Goal: Information Seeking & Learning: Learn about a topic

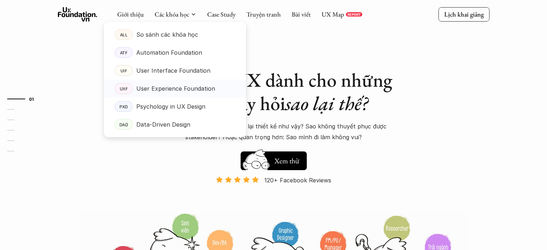
click at [132, 80] on link "UXF User Experience Foundation" at bounding box center [175, 89] width 142 height 18
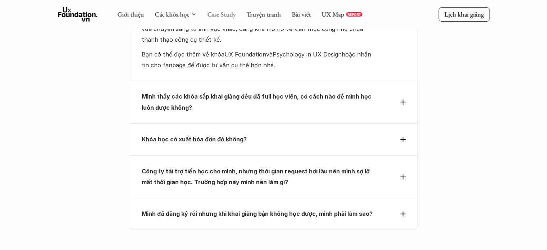
scroll to position [3115, 0]
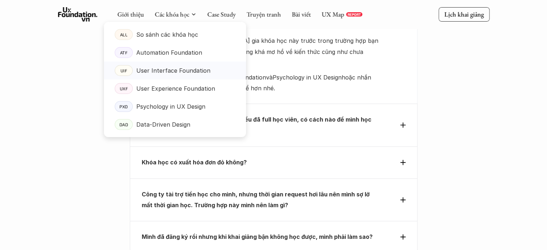
click at [154, 74] on p "User Interface Foundation" at bounding box center [173, 70] width 74 height 11
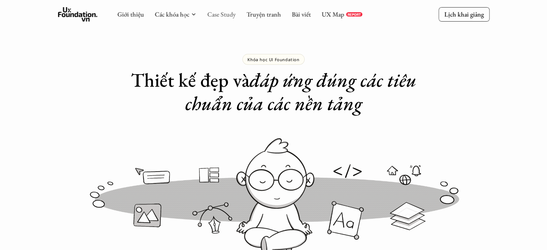
click at [212, 14] on link "Case Study" at bounding box center [221, 14] width 28 height 8
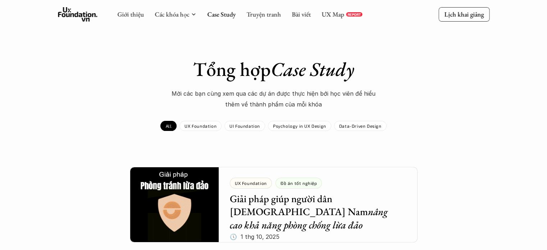
click at [347, 130] on div "Data-Driven Design" at bounding box center [360, 126] width 53 height 10
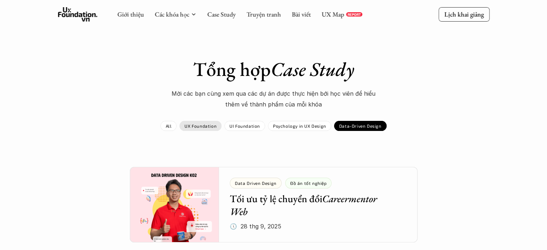
click at [210, 123] on div "UX Foundation" at bounding box center [201, 126] width 42 height 10
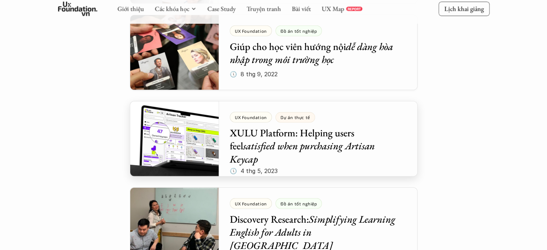
scroll to position [1691, 0]
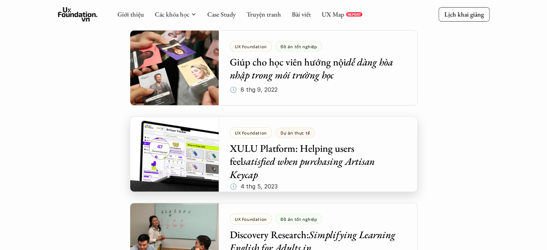
click at [238, 164] on div at bounding box center [274, 155] width 288 height 76
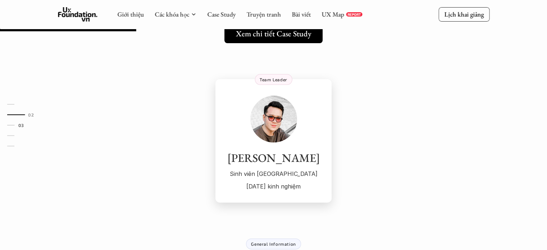
scroll to position [144, 0]
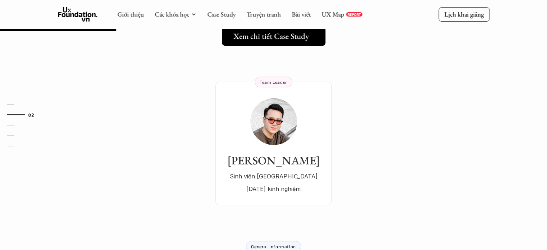
click at [274, 36] on h5 "Xem chi tiết Case Study" at bounding box center [272, 36] width 76 height 9
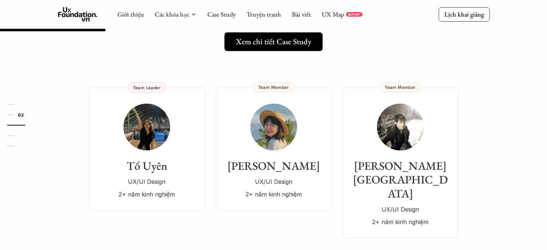
scroll to position [108, 0]
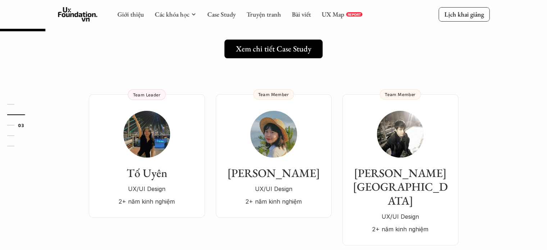
click at [273, 56] on link "Xem chi tiết Case Study" at bounding box center [274, 49] width 98 height 19
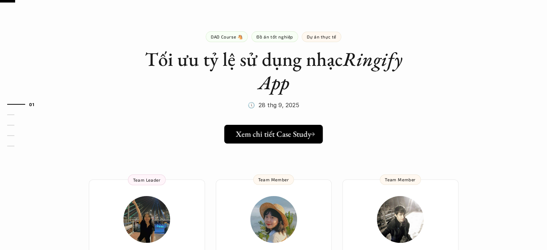
scroll to position [0, 0]
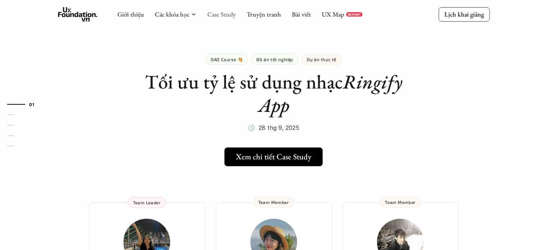
click at [215, 17] on link "Case Study" at bounding box center [221, 14] width 28 height 8
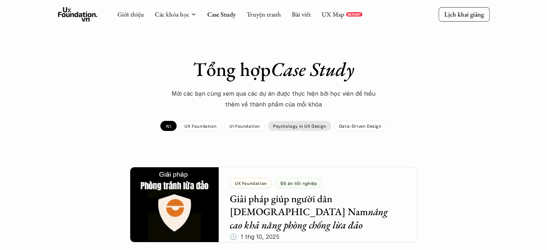
click at [295, 127] on p "Psychology in UX Design" at bounding box center [299, 125] width 53 height 5
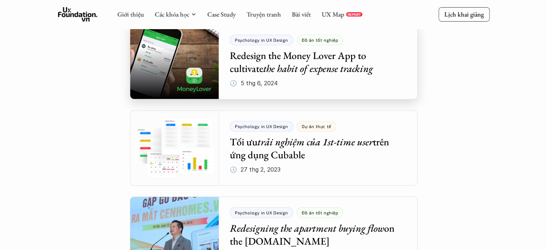
scroll to position [313, 0]
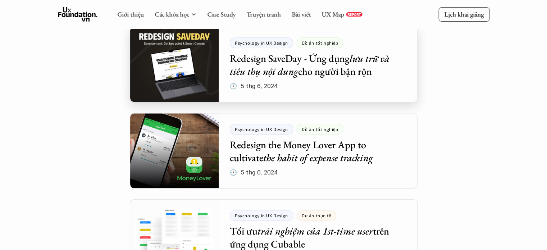
click at [318, 78] on div at bounding box center [274, 65] width 288 height 76
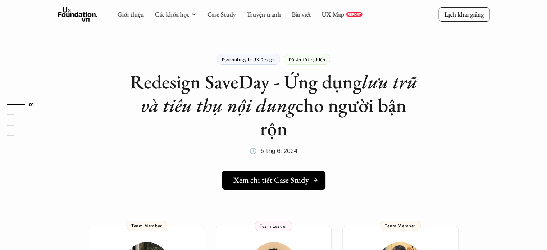
click at [299, 180] on h5 "Xem chi tiết Case Study" at bounding box center [272, 180] width 76 height 9
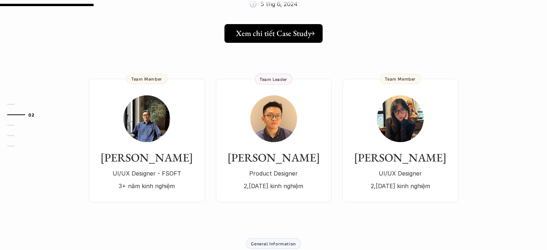
scroll to position [144, 0]
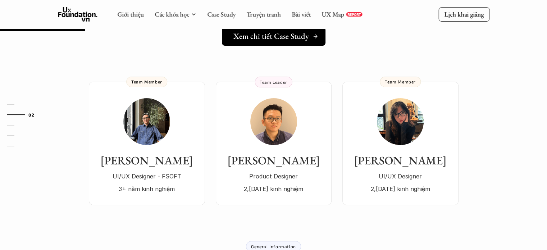
click at [270, 37] on h5 "Xem chi tiết Case Study" at bounding box center [272, 36] width 76 height 9
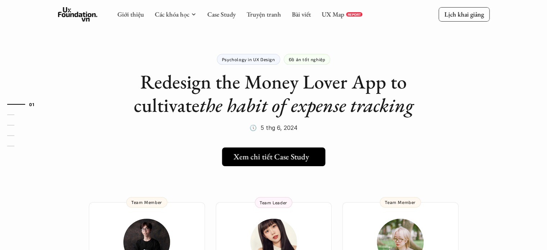
click at [284, 157] on h5 "Xem chi tiết Case Study" at bounding box center [272, 156] width 76 height 9
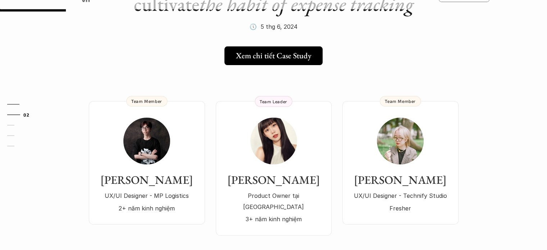
scroll to position [108, 0]
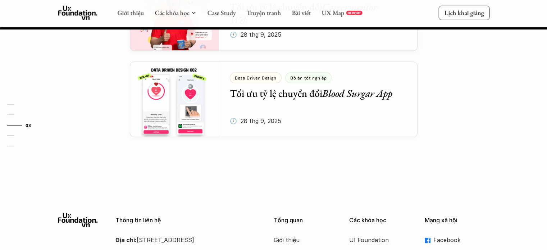
scroll to position [814, 0]
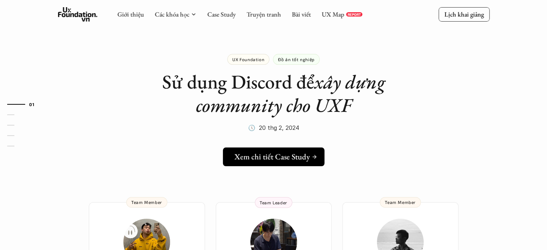
click at [283, 163] on link "Xem chi tiết Case Study" at bounding box center [273, 157] width 101 height 19
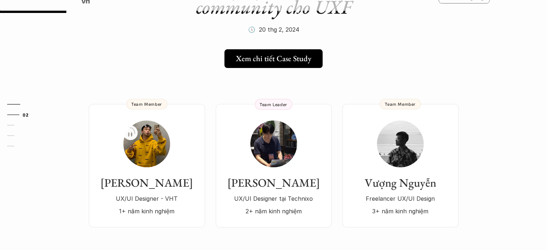
scroll to position [108, 0]
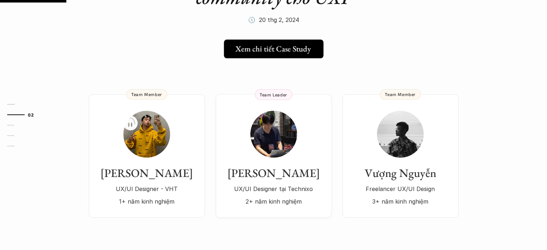
click at [281, 51] on h5 "Xem chi tiết Case Study" at bounding box center [273, 48] width 76 height 9
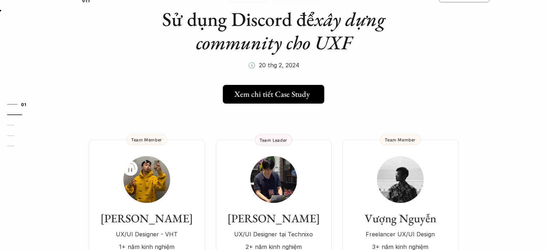
scroll to position [0, 0]
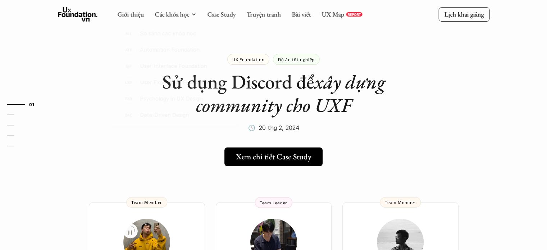
click at [225, 19] on div "Giới thiệu Các khóa học Case Study Truyện tranh Bài viết UX Map REPORT" at bounding box center [239, 14] width 245 height 14
click at [225, 17] on link "Case Study" at bounding box center [221, 14] width 28 height 8
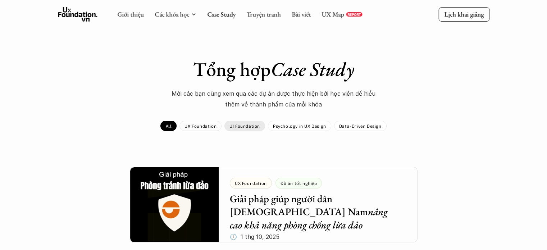
click at [238, 124] on p "UI Foundation" at bounding box center [245, 125] width 31 height 5
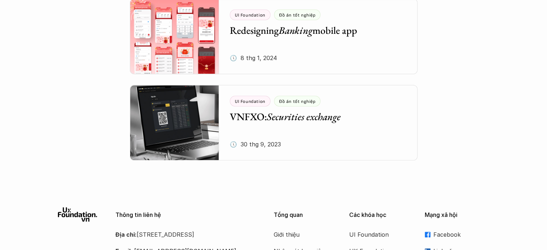
scroll to position [432, 0]
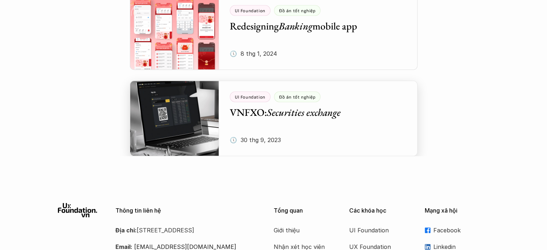
click at [316, 118] on div at bounding box center [274, 119] width 288 height 76
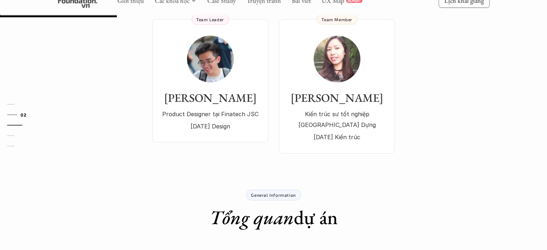
scroll to position [144, 0]
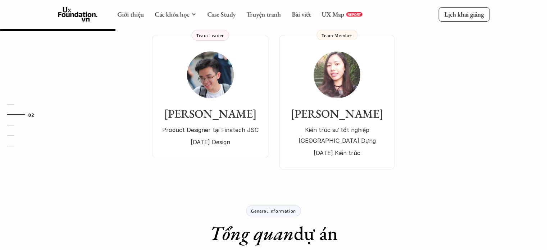
click at [276, 210] on p "General Information" at bounding box center [273, 210] width 45 height 5
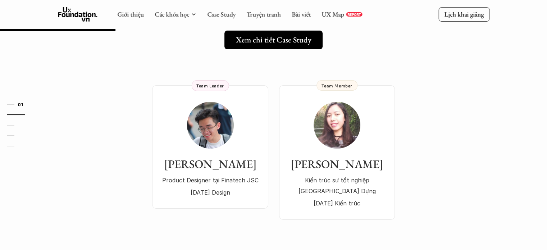
scroll to position [0, 0]
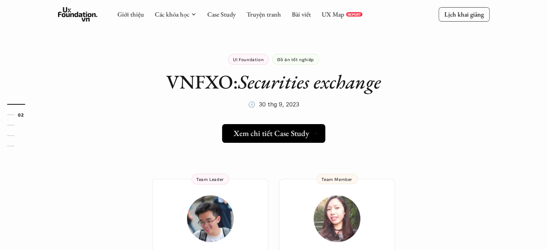
click at [280, 137] on h5 "Xem chi tiết Case Study" at bounding box center [272, 133] width 76 height 9
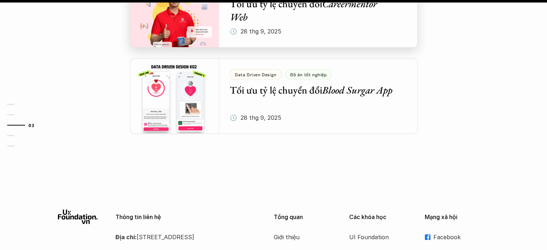
scroll to position [792, 0]
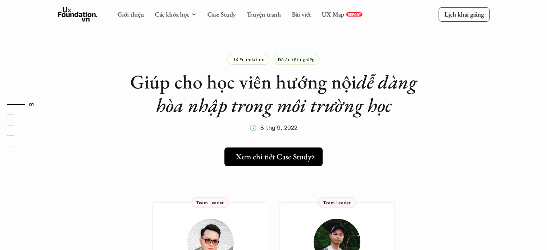
click at [277, 164] on link "Xem chi tiết Case Study" at bounding box center [274, 157] width 98 height 19
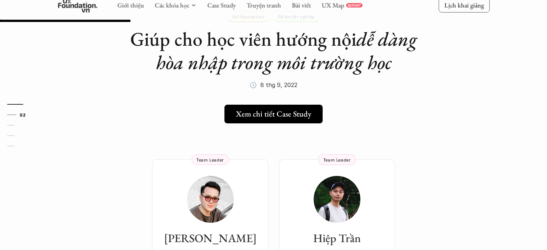
scroll to position [180, 0]
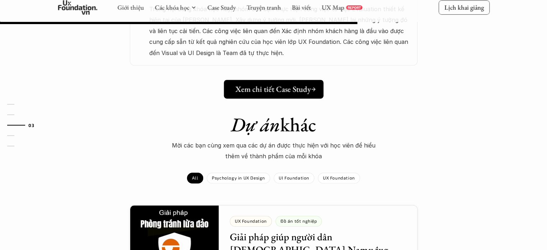
scroll to position [468, 0]
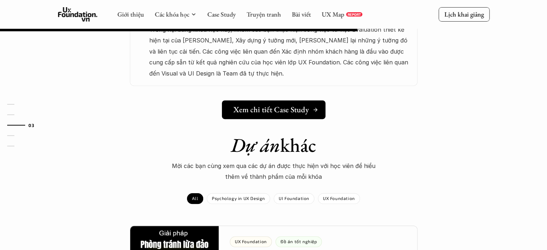
click at [266, 105] on h5 "Xem chi tiết Case Study" at bounding box center [272, 109] width 76 height 9
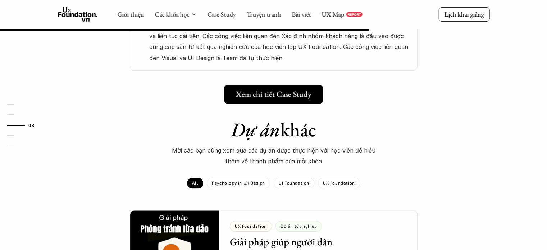
scroll to position [360, 0]
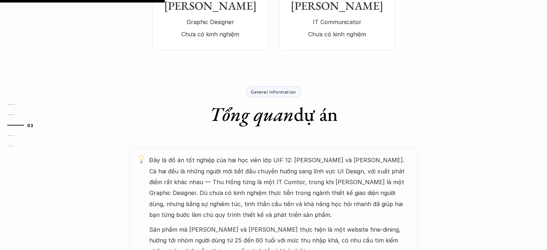
scroll to position [108, 0]
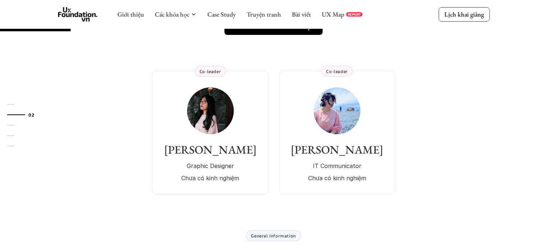
click at [276, 33] on link "Xem chi tiết Case Study" at bounding box center [274, 25] width 104 height 19
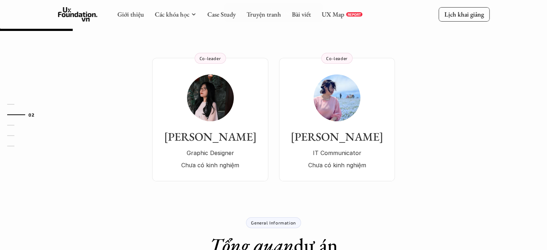
scroll to position [144, 0]
